Goal: Check status: Check status

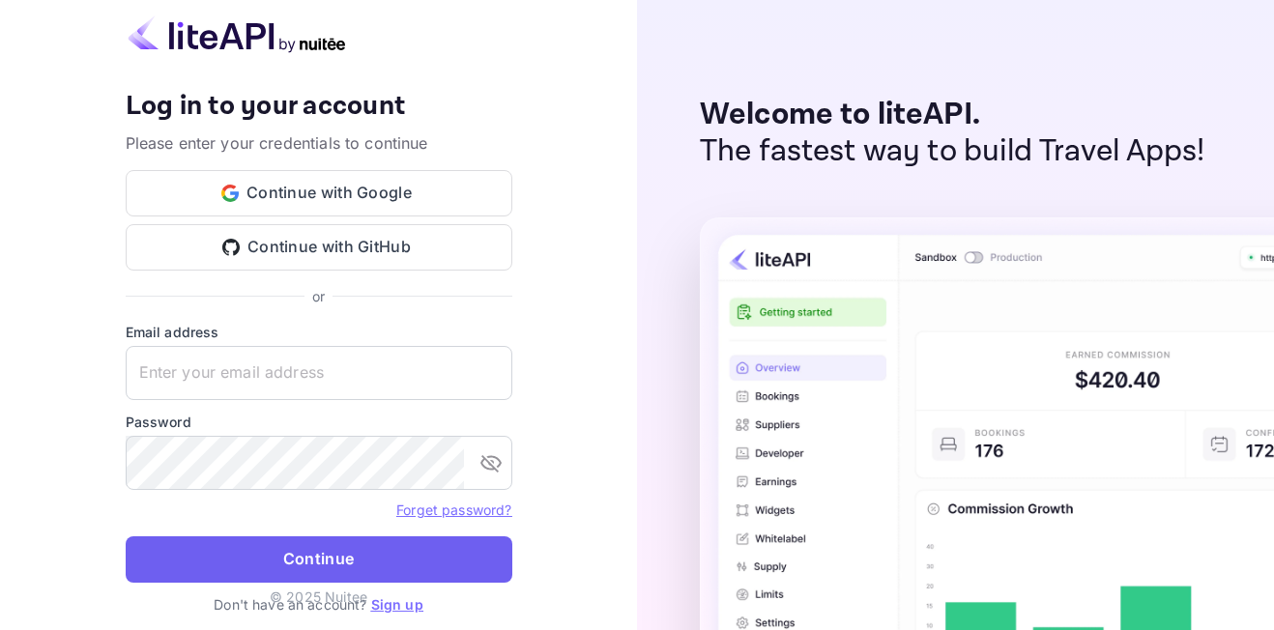
type input "[EMAIL_ADDRESS][DOMAIN_NAME]"
click at [363, 548] on button "Continue" at bounding box center [319, 560] width 387 height 46
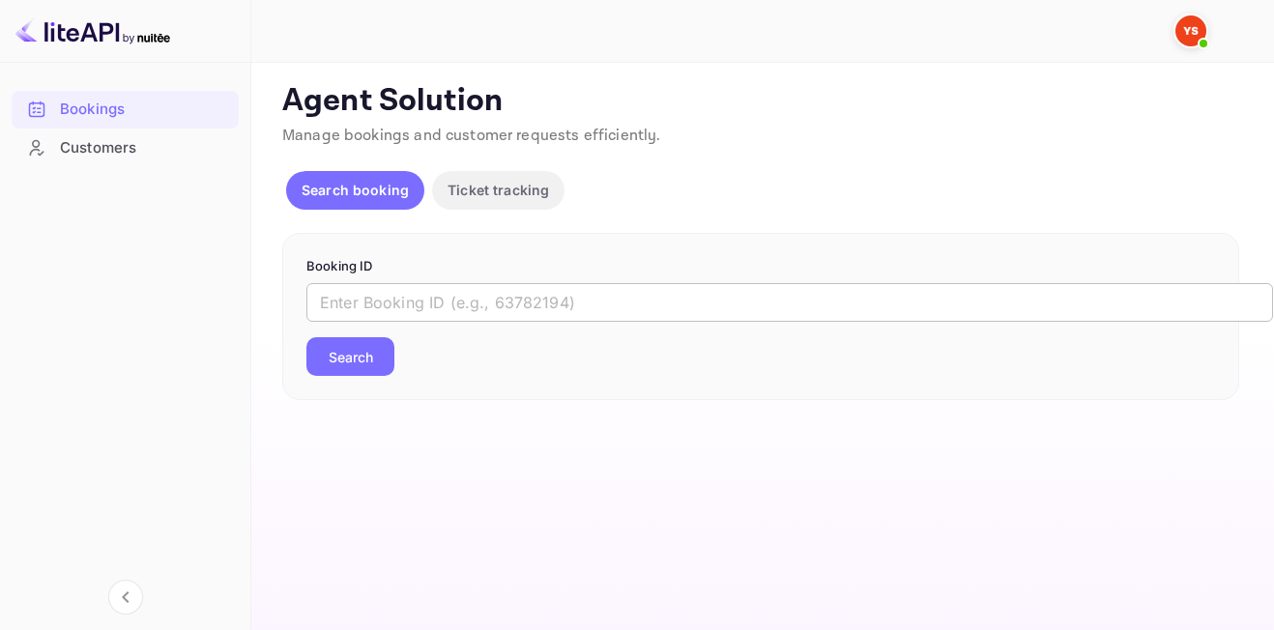
click at [411, 310] on input "text" at bounding box center [789, 302] width 967 height 39
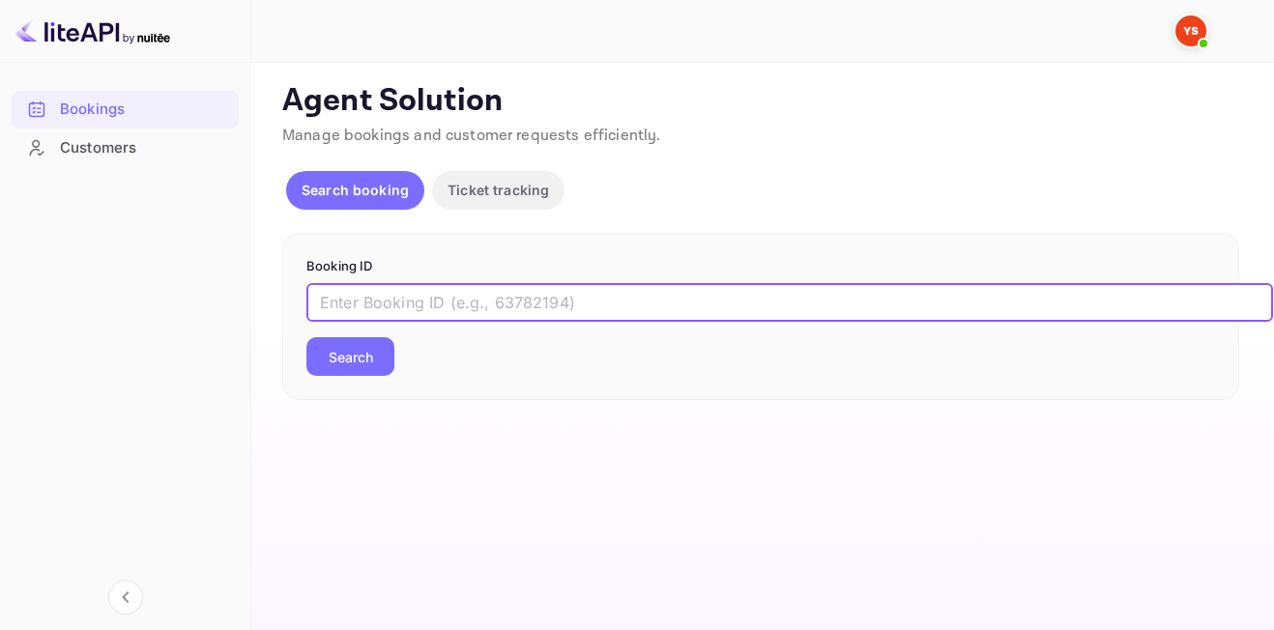
paste input "9424900"
type input "9424900"
click at [339, 359] on button "Search" at bounding box center [350, 356] width 88 height 39
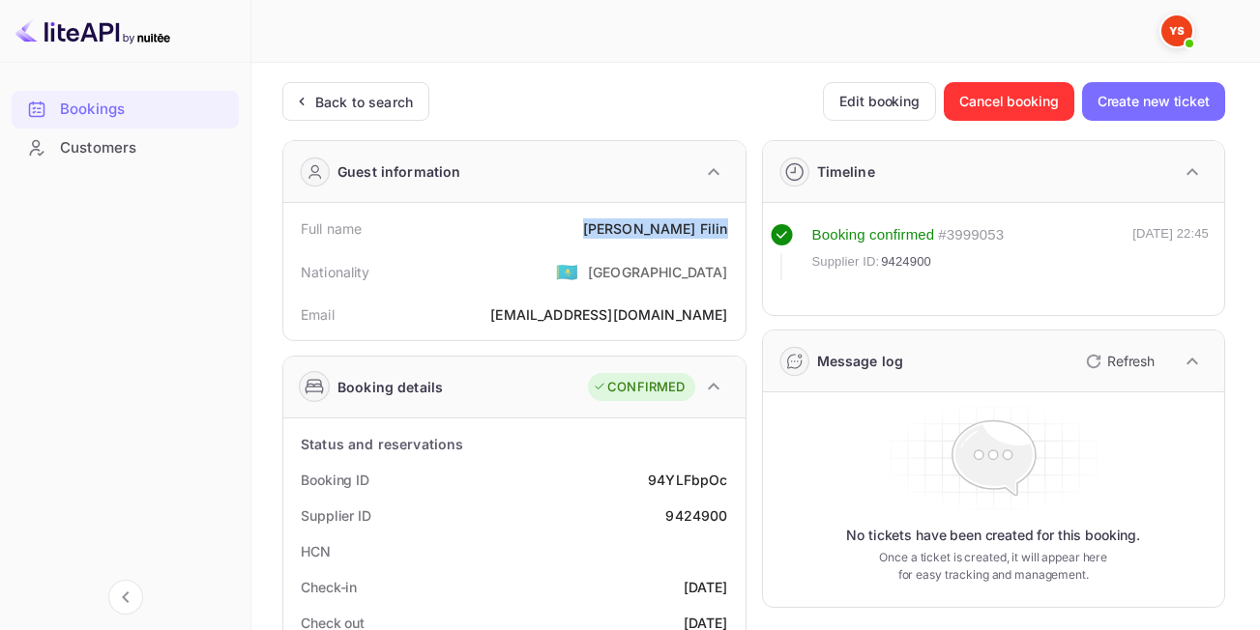
drag, startPoint x: 620, startPoint y: 230, endPoint x: 732, endPoint y: 234, distance: 112.2
click at [732, 234] on div "Full name [PERSON_NAME]" at bounding box center [514, 229] width 447 height 36
copy div "[PERSON_NAME]"
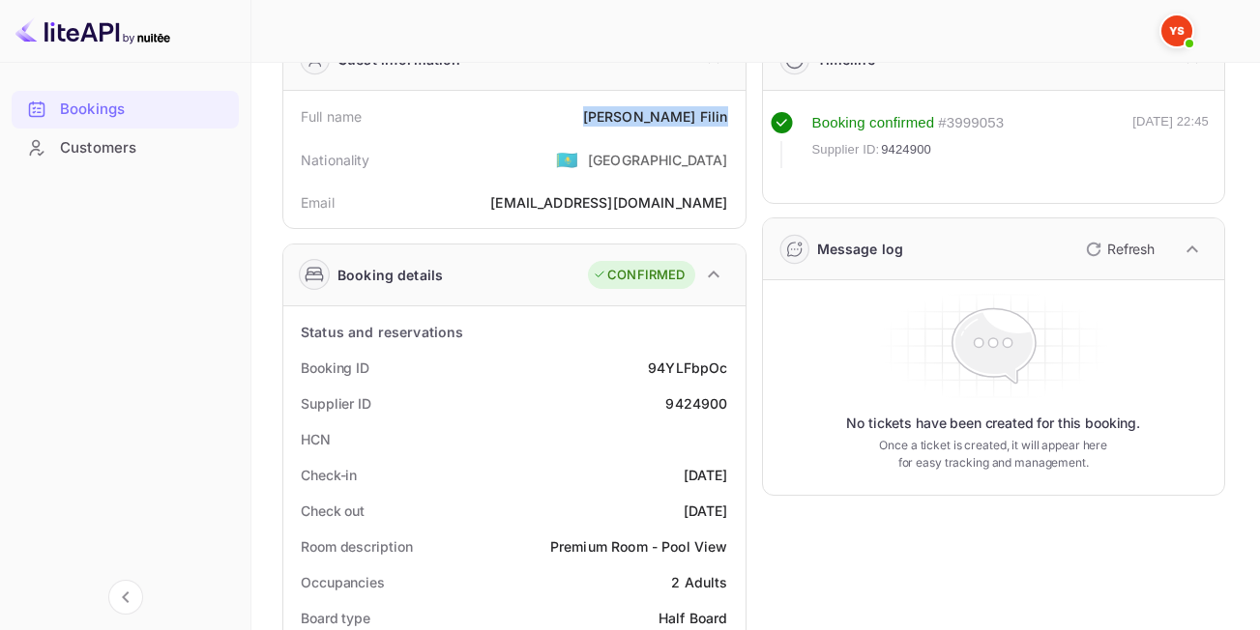
scroll to position [290, 0]
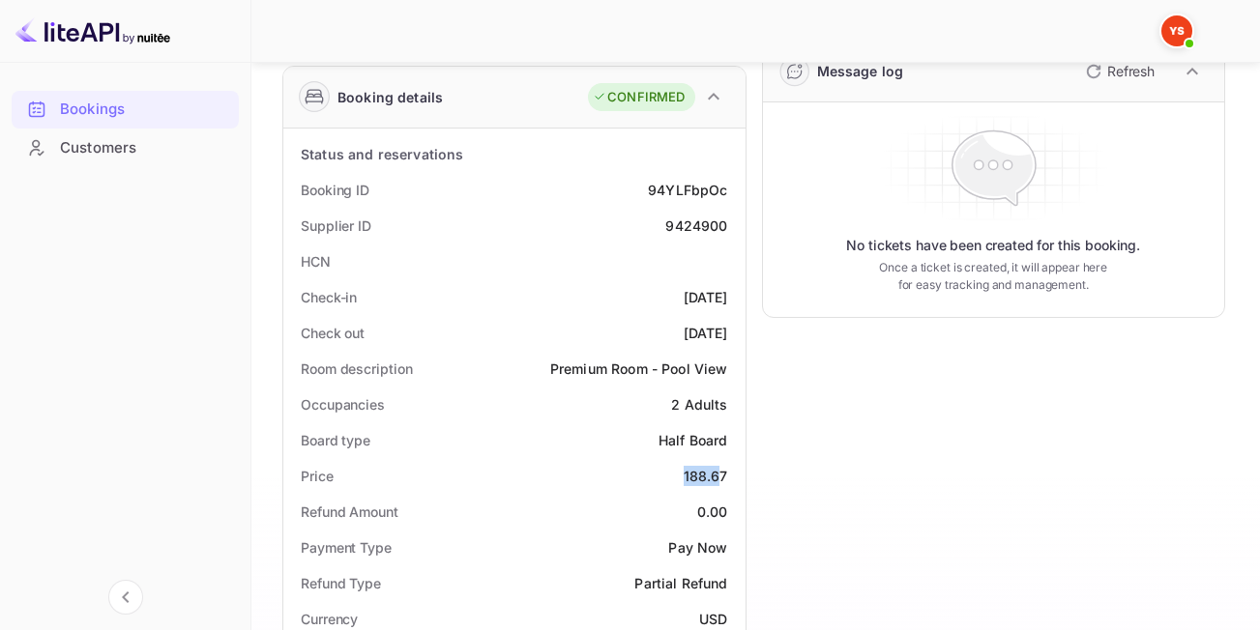
drag, startPoint x: 666, startPoint y: 481, endPoint x: 722, endPoint y: 484, distance: 56.2
click at [722, 484] on div "Price 188.67" at bounding box center [514, 476] width 447 height 36
click at [722, 484] on div "188.67" at bounding box center [706, 476] width 44 height 20
drag, startPoint x: 677, startPoint y: 475, endPoint x: 735, endPoint y: 479, distance: 58.1
click at [735, 479] on div "Price 188.67" at bounding box center [514, 476] width 447 height 36
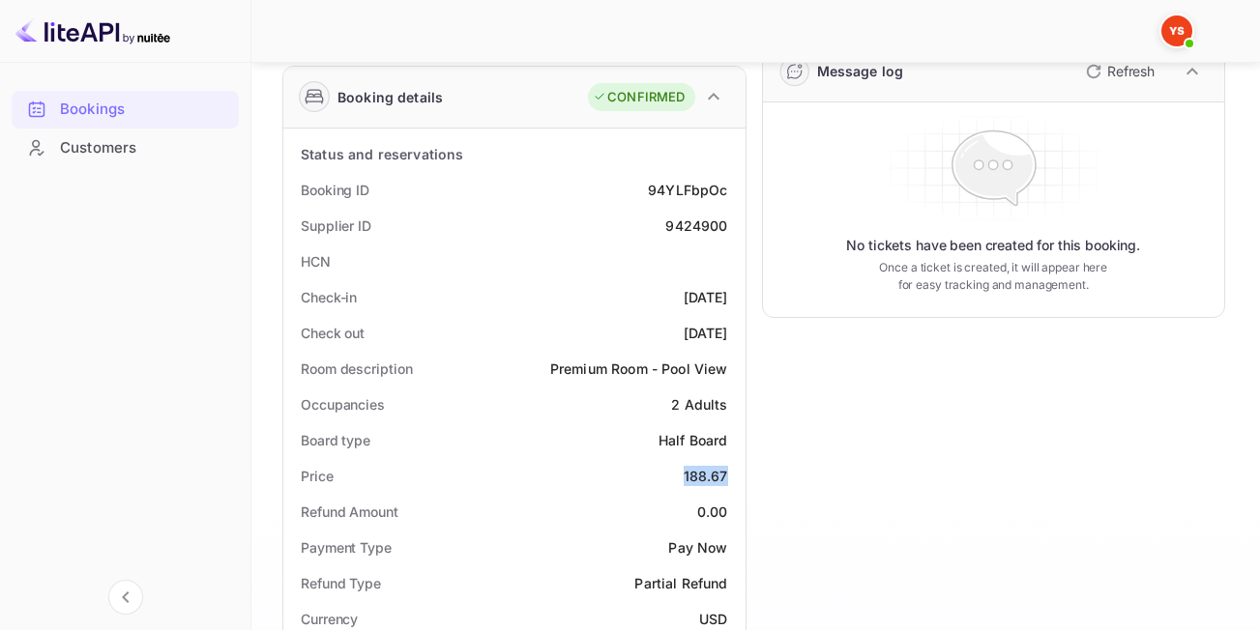
copy div "188.67"
